Goal: Information Seeking & Learning: Learn about a topic

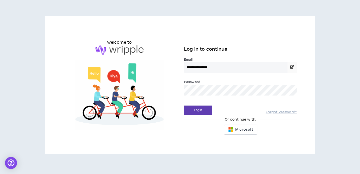
click at [184, 105] on button "Login" at bounding box center [198, 109] width 28 height 9
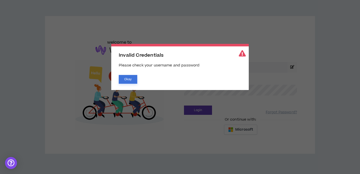
click at [126, 82] on button "Okay" at bounding box center [128, 79] width 19 height 9
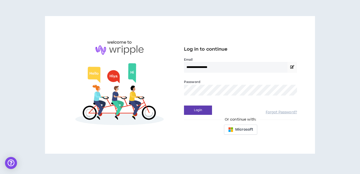
click at [184, 105] on button "Login" at bounding box center [198, 109] width 28 height 9
